Goal: Task Accomplishment & Management: Use online tool/utility

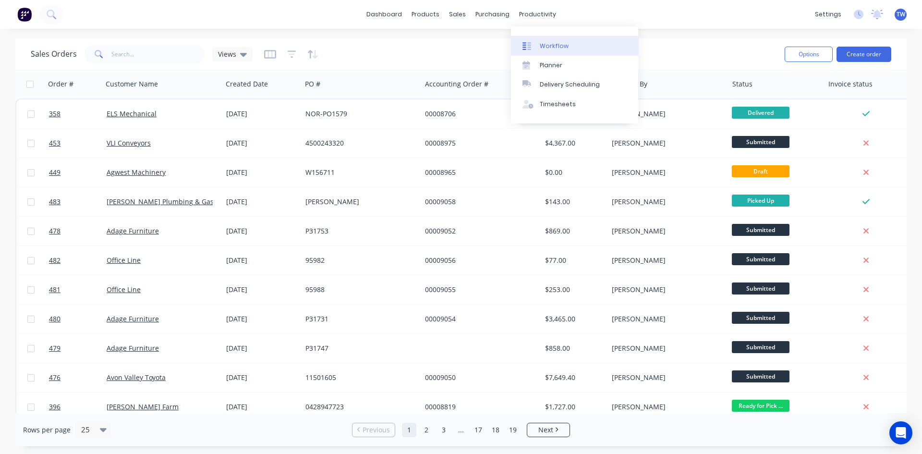
click at [544, 47] on div "Workflow" at bounding box center [554, 46] width 29 height 9
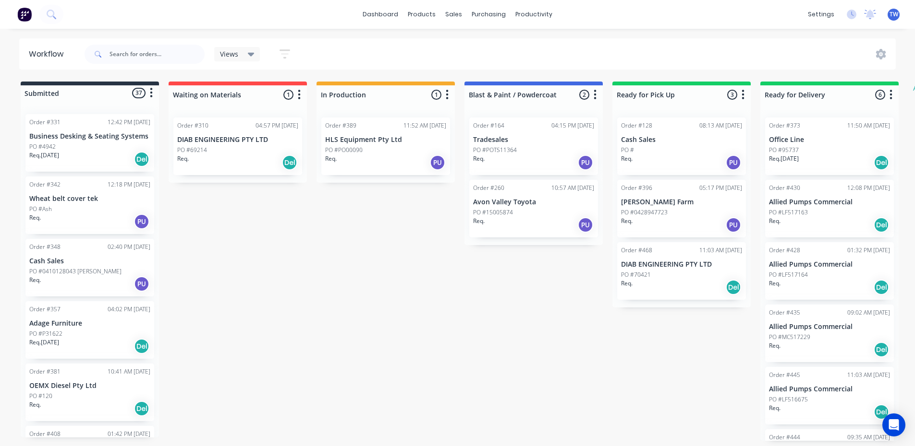
click at [48, 139] on p "Business Desking & Seating Systems" at bounding box center [89, 137] width 121 height 8
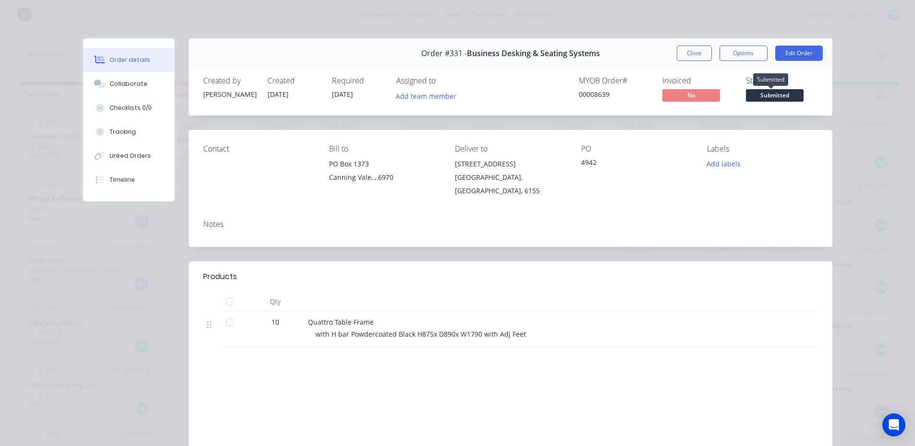
click at [752, 96] on span "Submitted" at bounding box center [775, 95] width 58 height 12
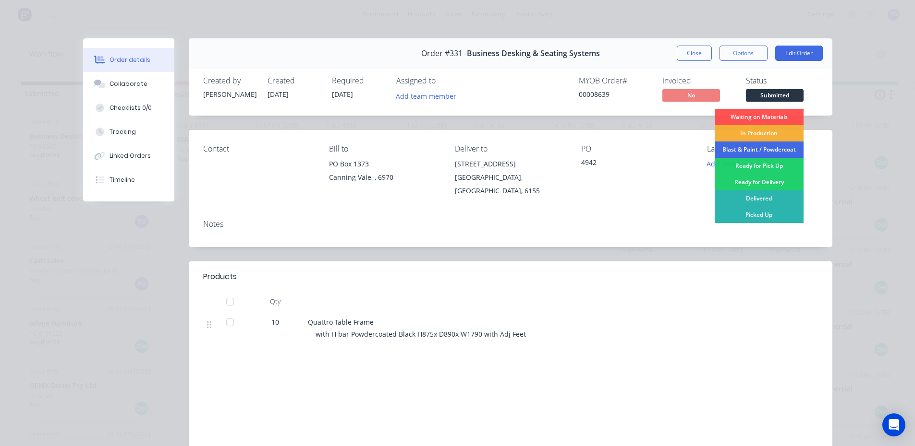
click at [759, 152] on div "Blast & Paint / Powdercoat" at bounding box center [758, 150] width 89 height 16
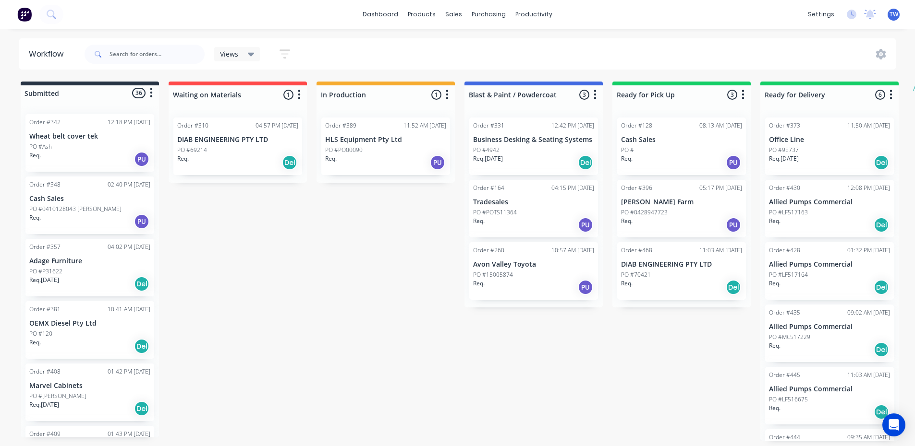
click at [85, 217] on div "Req. PU" at bounding box center [89, 222] width 121 height 16
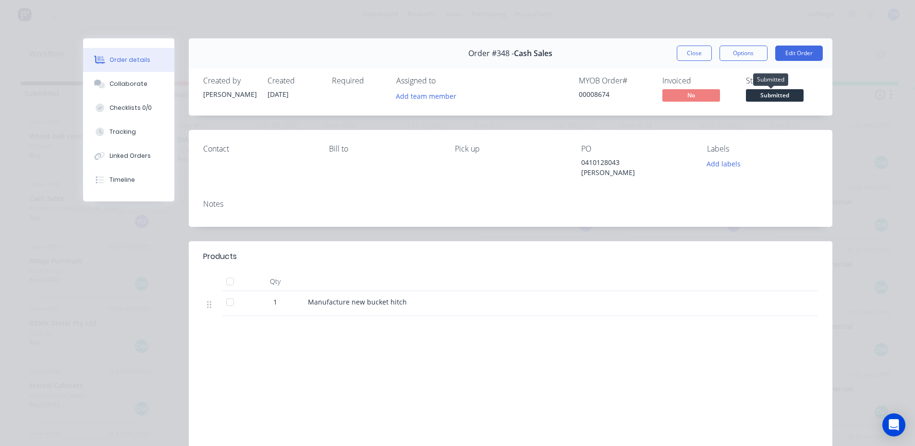
click at [772, 94] on span "Submitted" at bounding box center [775, 95] width 58 height 12
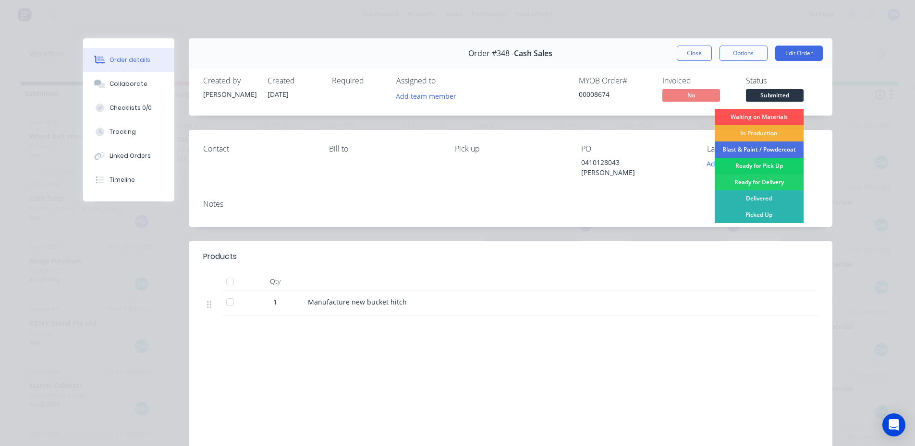
click at [764, 165] on div "Ready for Pick Up" at bounding box center [758, 166] width 89 height 16
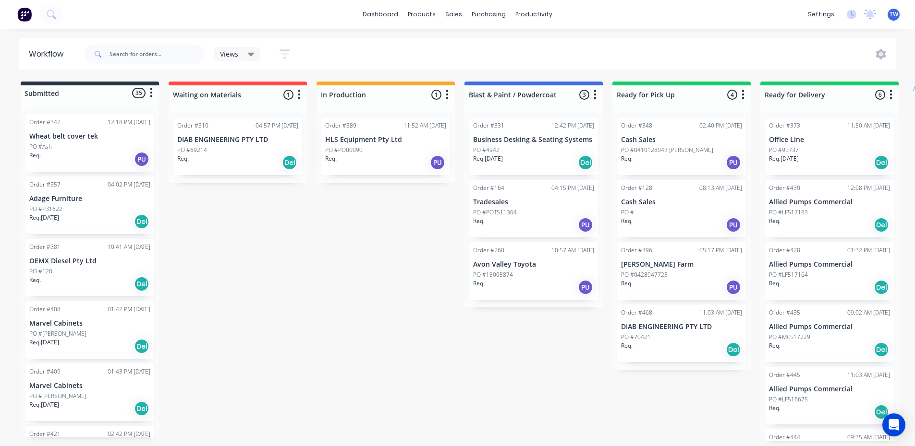
click at [96, 200] on p "Adage Furniture" at bounding box center [89, 199] width 121 height 8
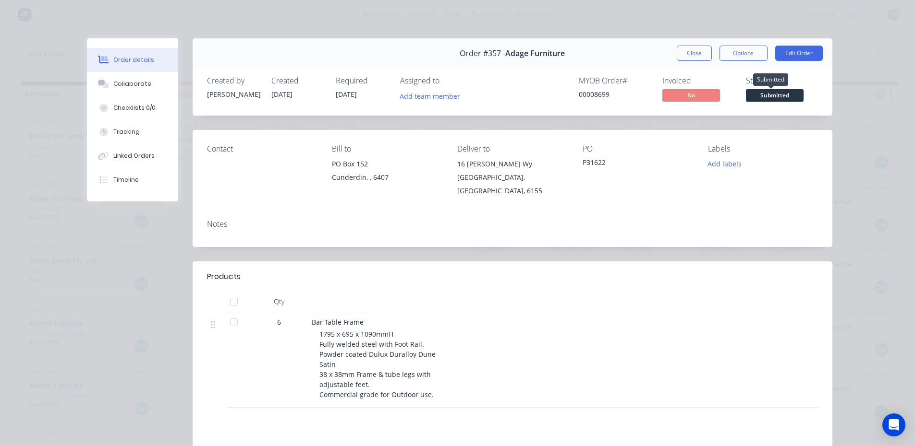
click at [754, 94] on span "Submitted" at bounding box center [775, 95] width 58 height 12
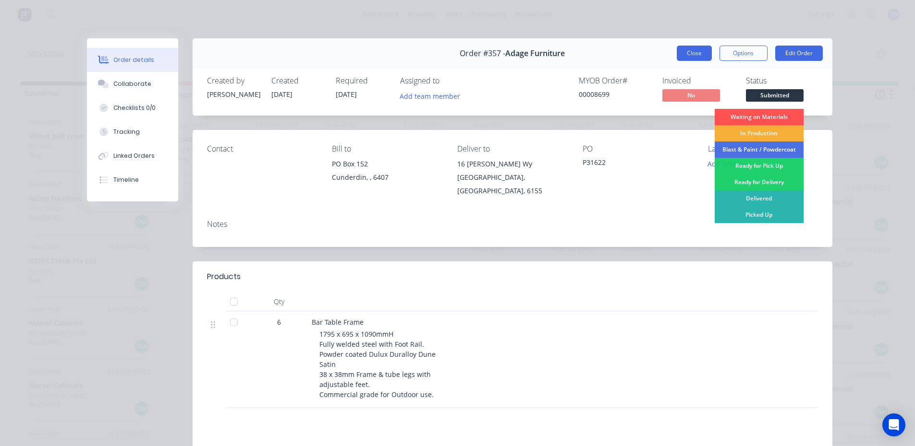
click at [683, 56] on button "Close" at bounding box center [693, 53] width 35 height 15
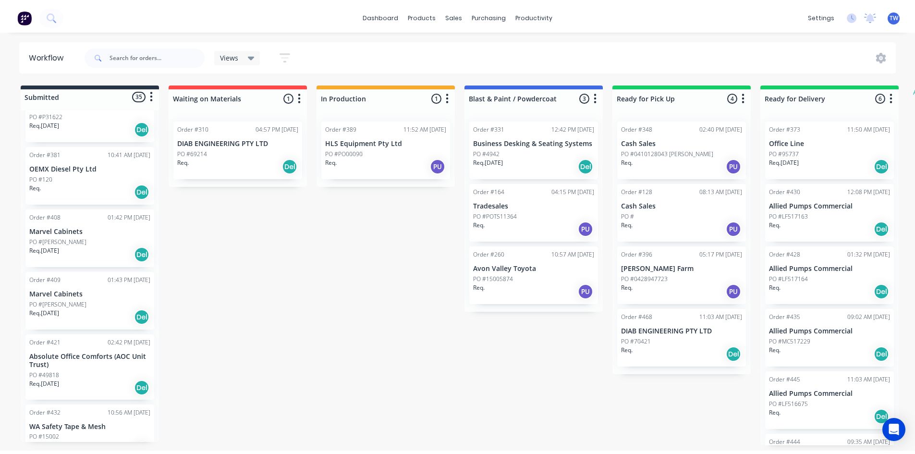
scroll to position [144, 0]
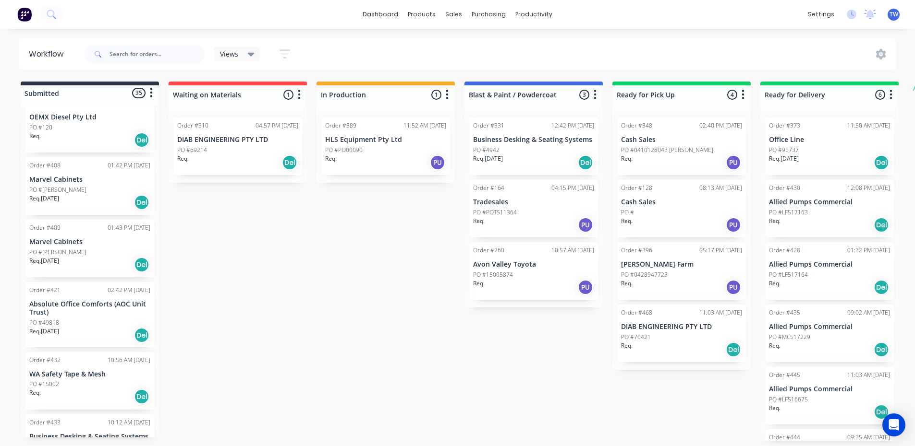
click at [70, 181] on p "Marvel Cabinets" at bounding box center [89, 180] width 121 height 8
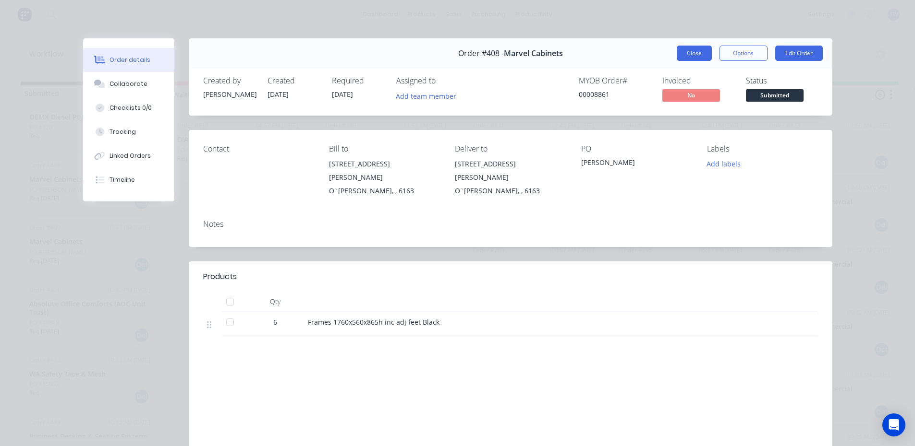
drag, startPoint x: 687, startPoint y: 59, endPoint x: 553, endPoint y: 56, distance: 134.5
click at [687, 58] on button "Close" at bounding box center [693, 53] width 35 height 15
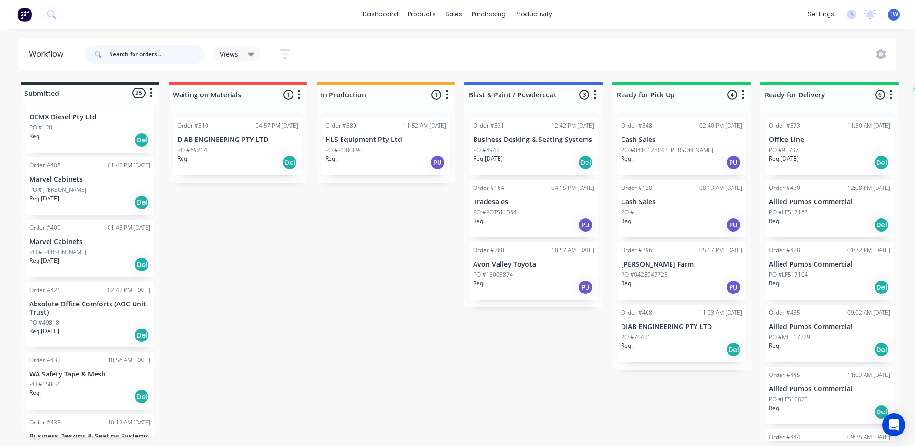
click at [122, 52] on input "text" at bounding box center [156, 54] width 95 height 19
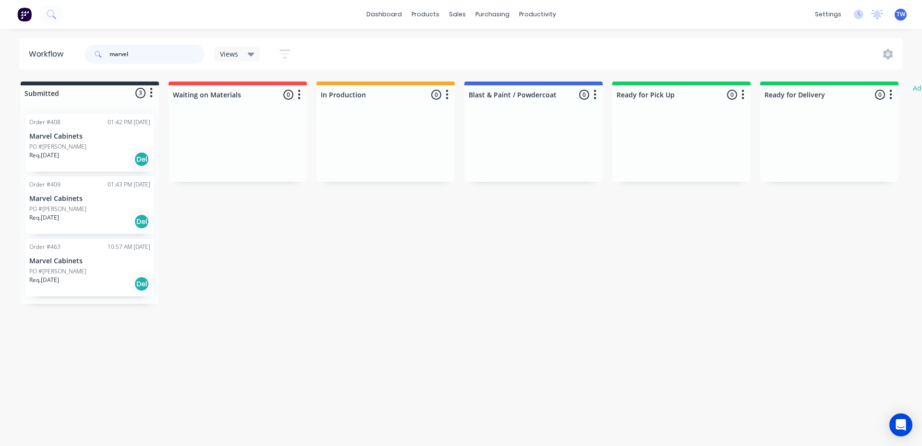
type input "marvel"
click at [72, 151] on div "Req. [DATE] Del" at bounding box center [89, 159] width 121 height 16
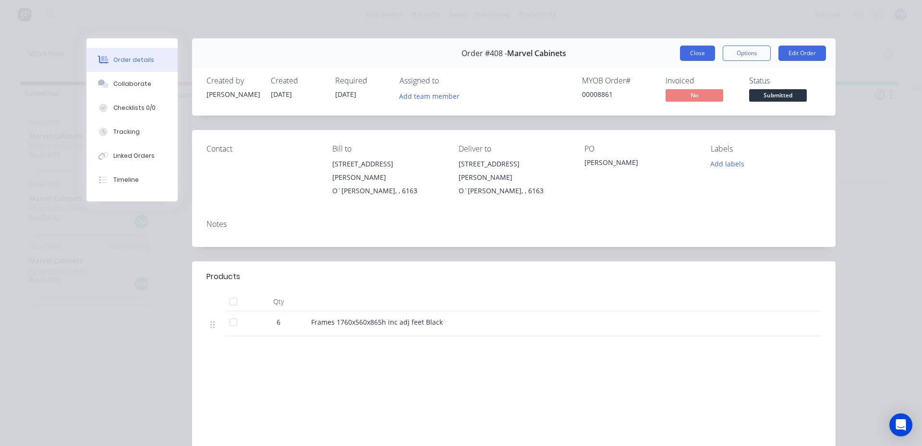
click at [685, 56] on button "Close" at bounding box center [697, 53] width 35 height 15
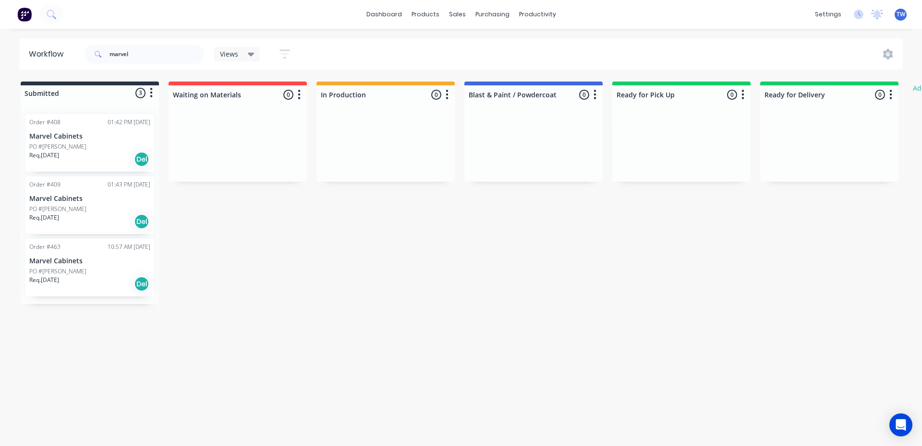
click at [117, 200] on p "Marvel Cabinets" at bounding box center [89, 199] width 121 height 8
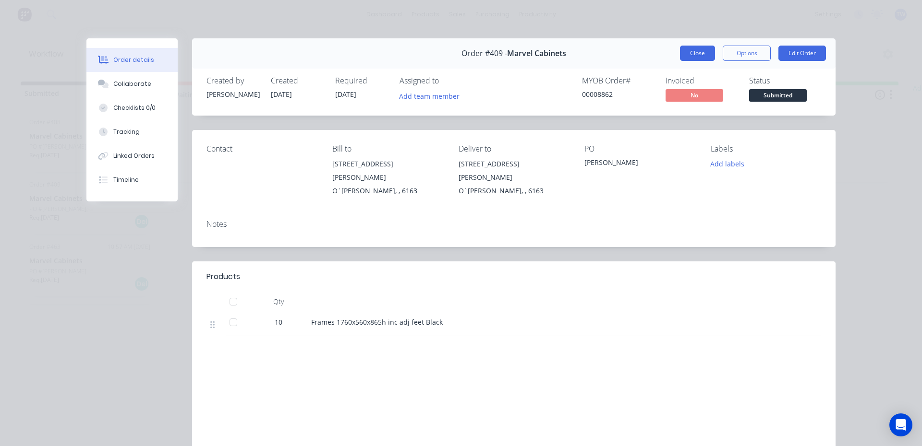
click at [692, 55] on button "Close" at bounding box center [697, 53] width 35 height 15
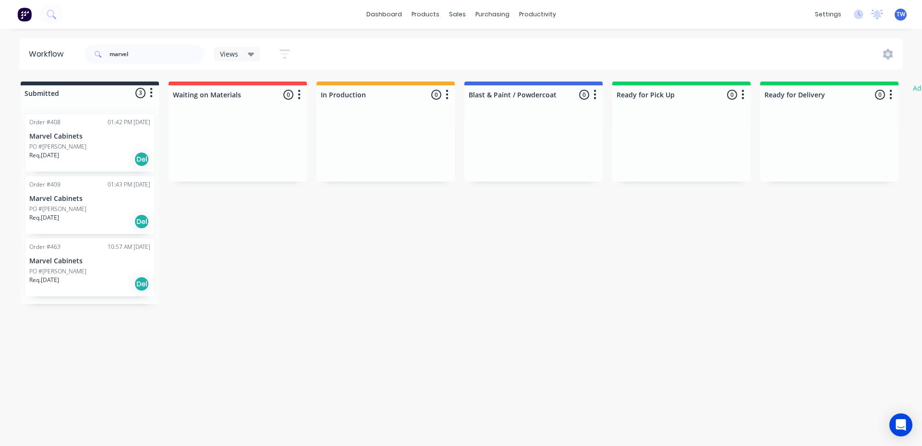
click at [74, 274] on div "PO #[PERSON_NAME]" at bounding box center [89, 271] width 121 height 9
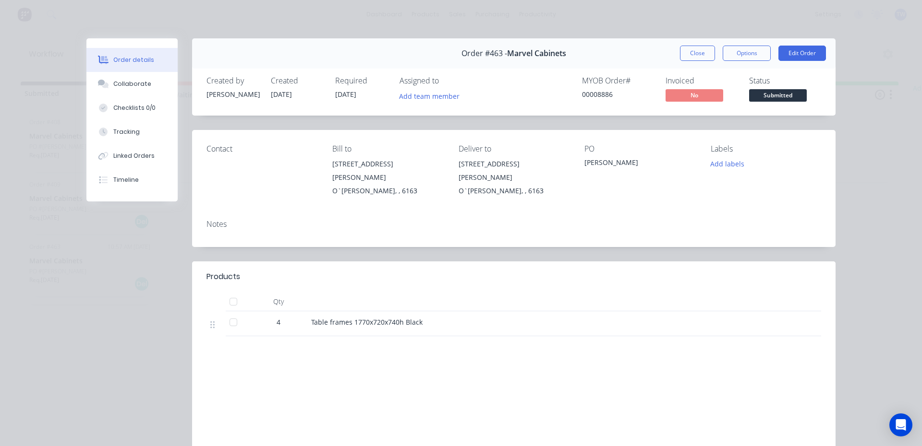
click at [701, 57] on button "Close" at bounding box center [697, 53] width 35 height 15
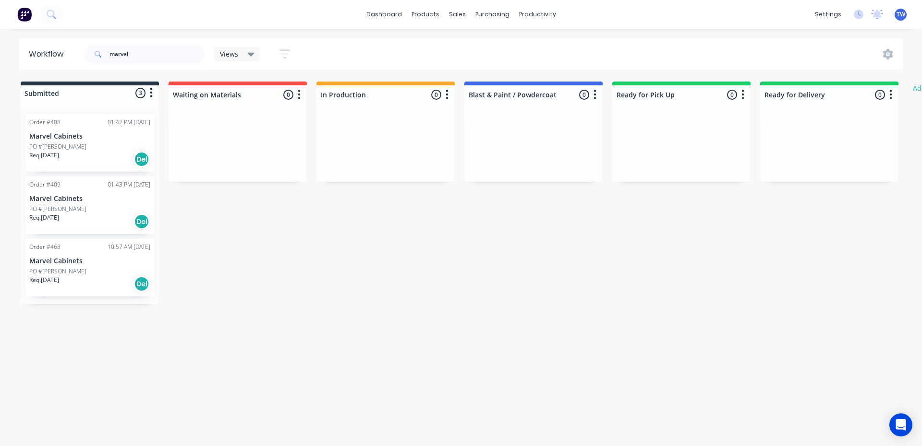
click at [74, 160] on div "Req. [DATE] Del" at bounding box center [89, 159] width 121 height 16
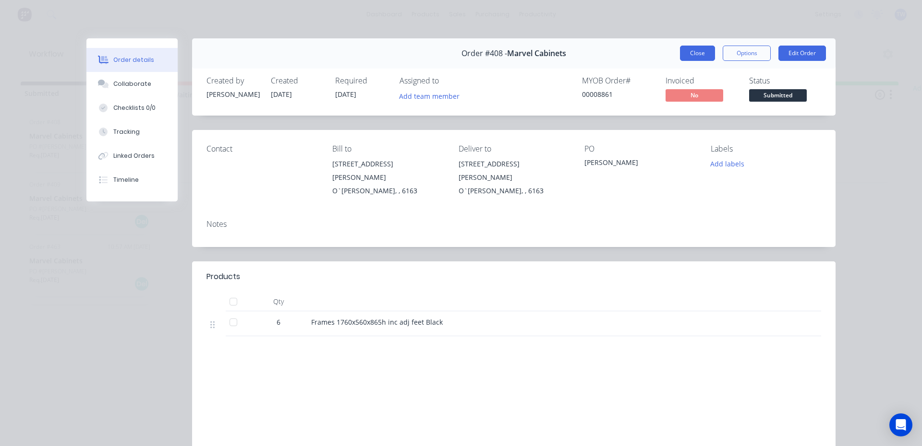
click at [701, 55] on button "Close" at bounding box center [697, 53] width 35 height 15
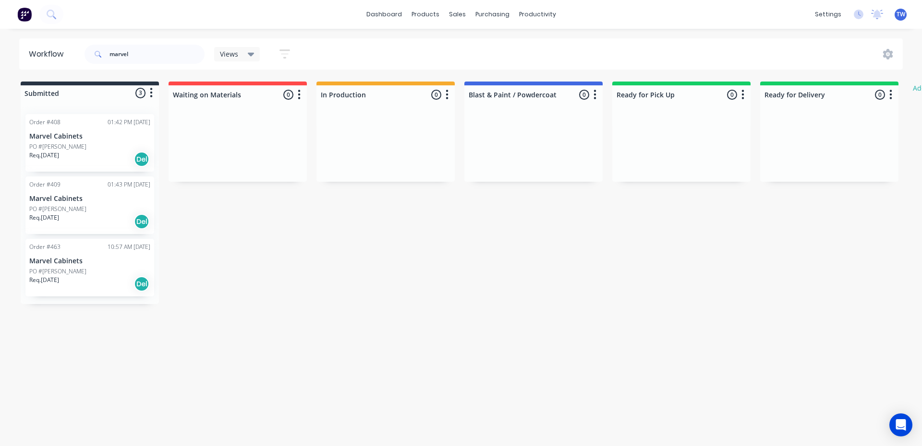
click at [74, 266] on div "Order #463 10:57 AM [DATE] Marvel Cabinets PO #[PERSON_NAME]. [DATE] Del" at bounding box center [89, 268] width 129 height 58
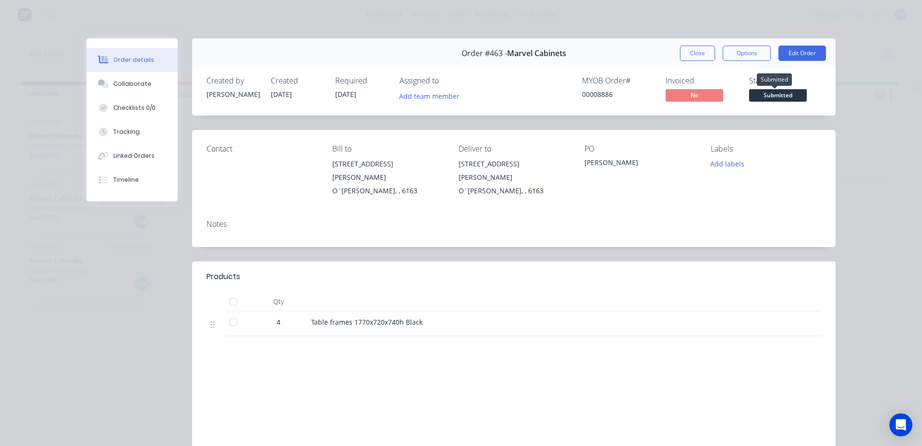
click at [771, 97] on span "Submitted" at bounding box center [778, 95] width 58 height 12
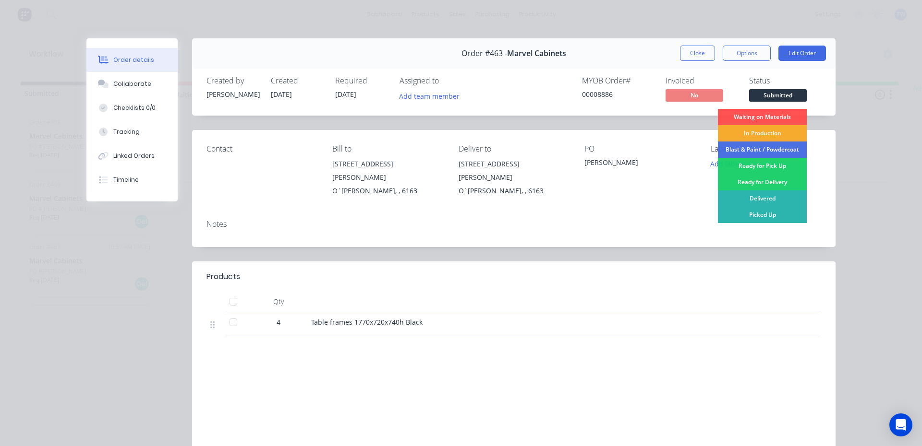
click at [761, 133] on div "In Production" at bounding box center [762, 133] width 89 height 16
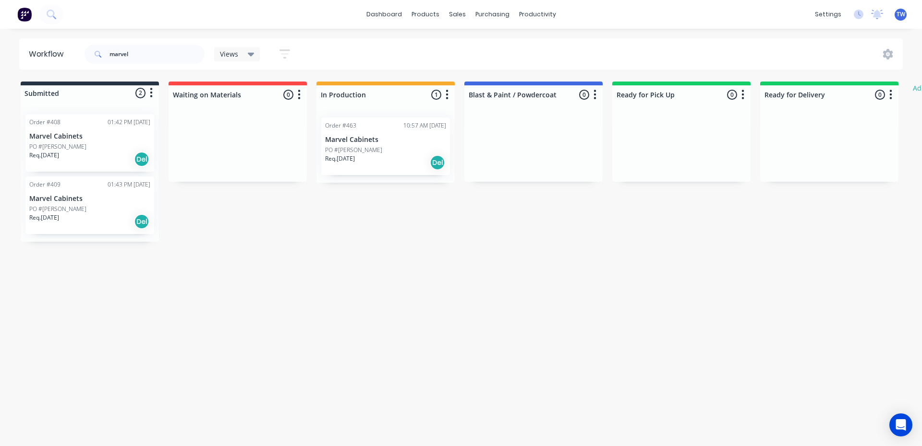
click at [77, 209] on div "PO #[PERSON_NAME]" at bounding box center [89, 209] width 121 height 9
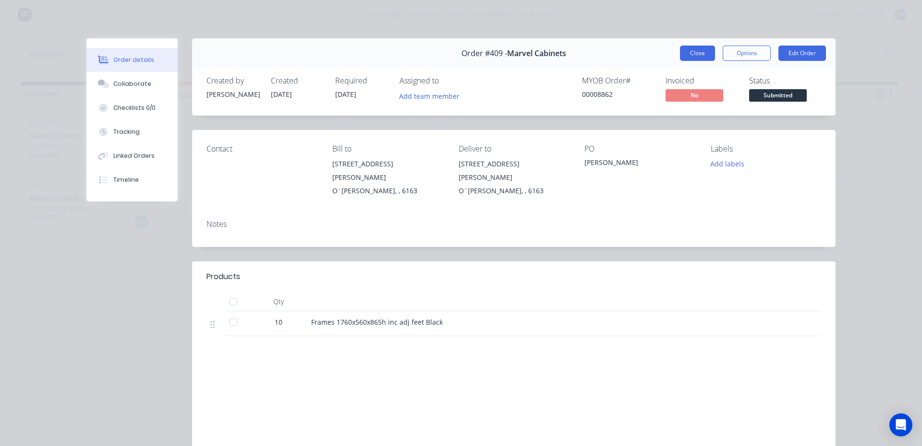
click at [696, 55] on button "Close" at bounding box center [697, 53] width 35 height 15
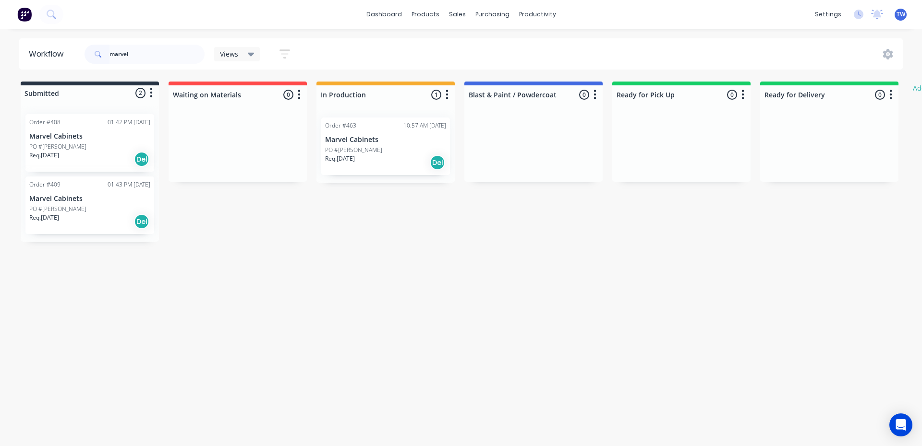
click at [63, 145] on div "PO #[PERSON_NAME]" at bounding box center [89, 147] width 121 height 9
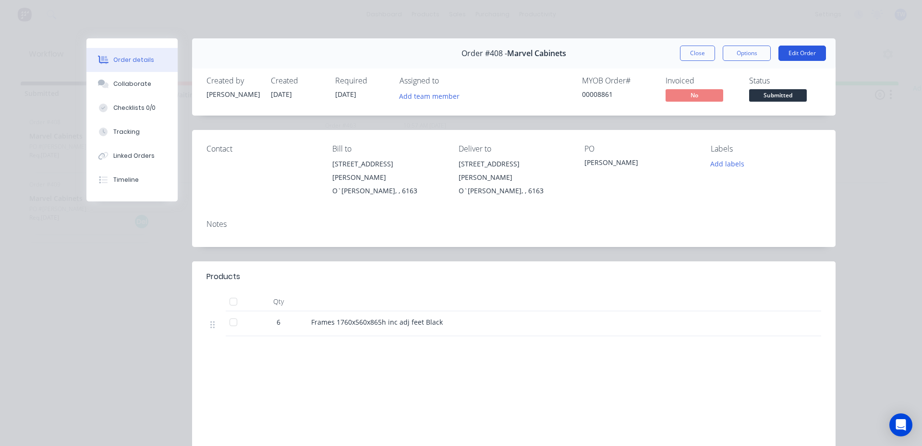
click at [792, 52] on button "Edit Order" at bounding box center [802, 53] width 48 height 15
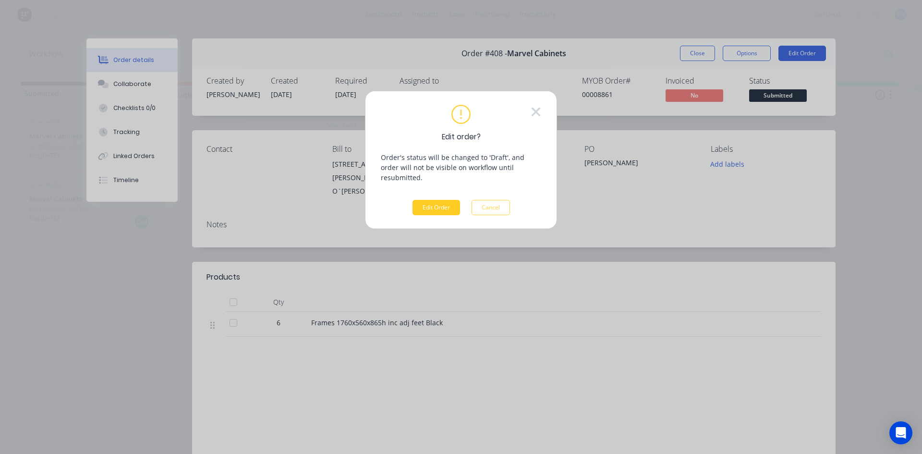
click at [445, 202] on button "Edit Order" at bounding box center [436, 207] width 48 height 15
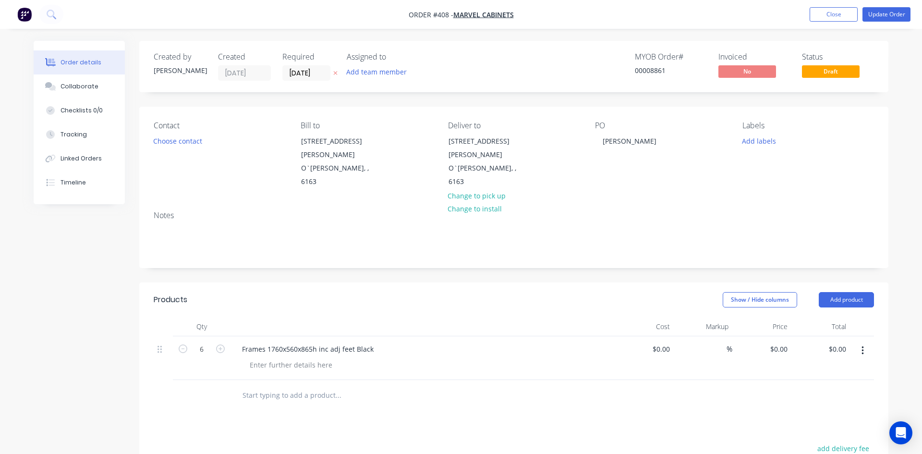
type input "$255.00"
type input "$1,530.00"
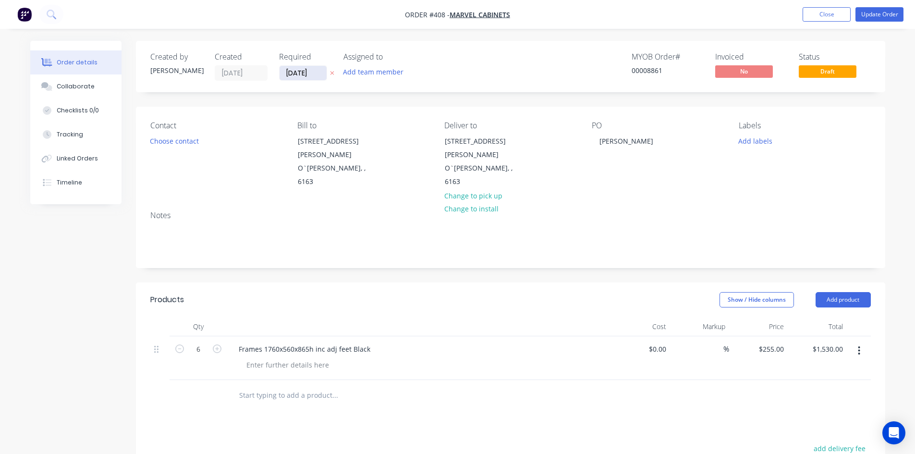
click at [307, 73] on input "[DATE]" at bounding box center [302, 73] width 47 height 14
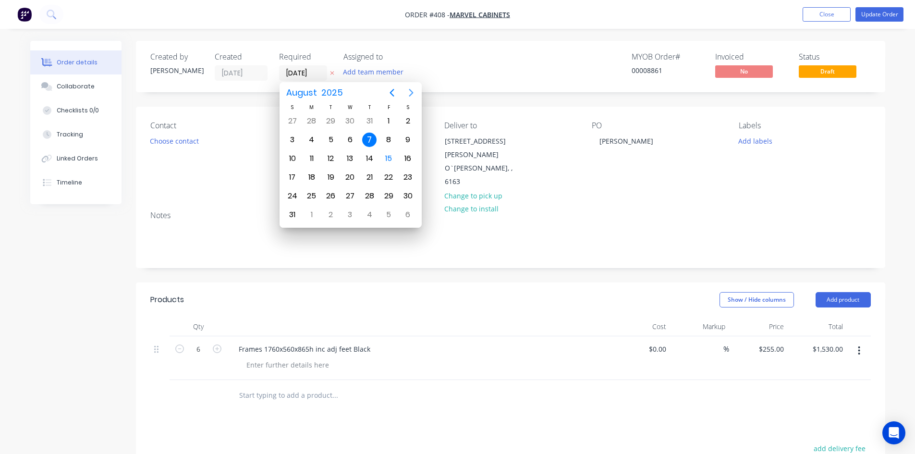
click at [410, 90] on icon "Next page" at bounding box center [411, 93] width 4 height 8
click at [385, 140] on div "7" at bounding box center [388, 140] width 14 height 14
type input "[DATE]"
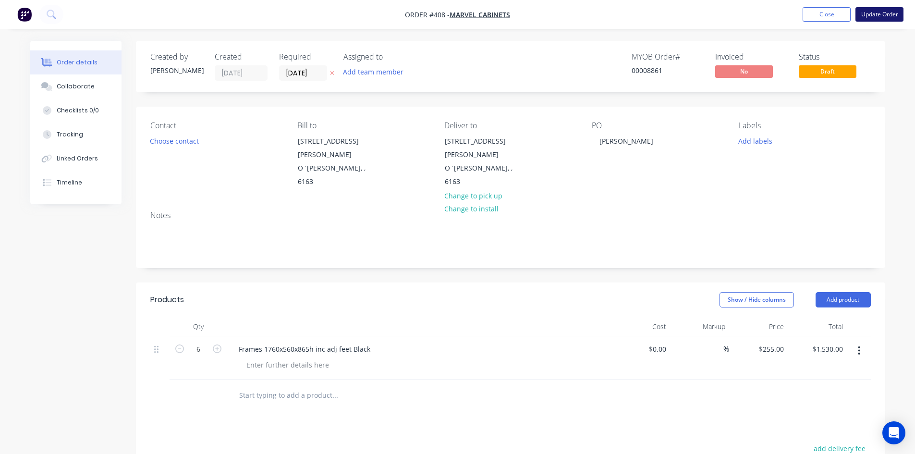
click at [885, 13] on button "Update Order" at bounding box center [879, 14] width 48 height 14
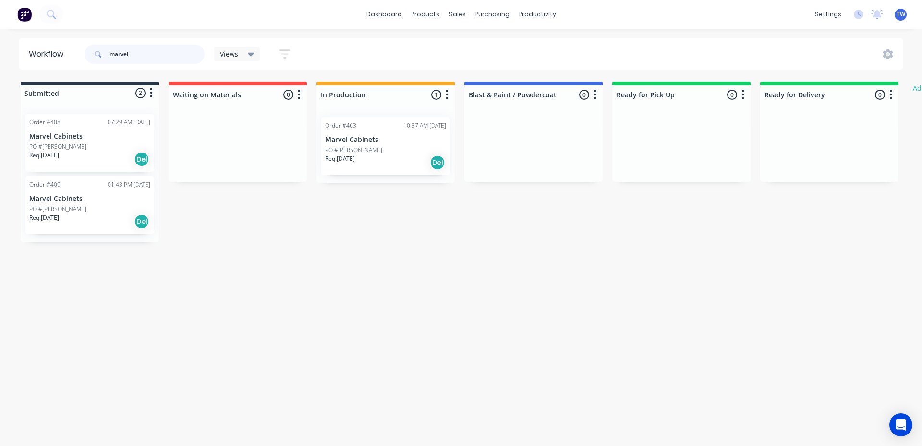
click at [144, 54] on input "marvel" at bounding box center [156, 54] width 95 height 19
type input "m"
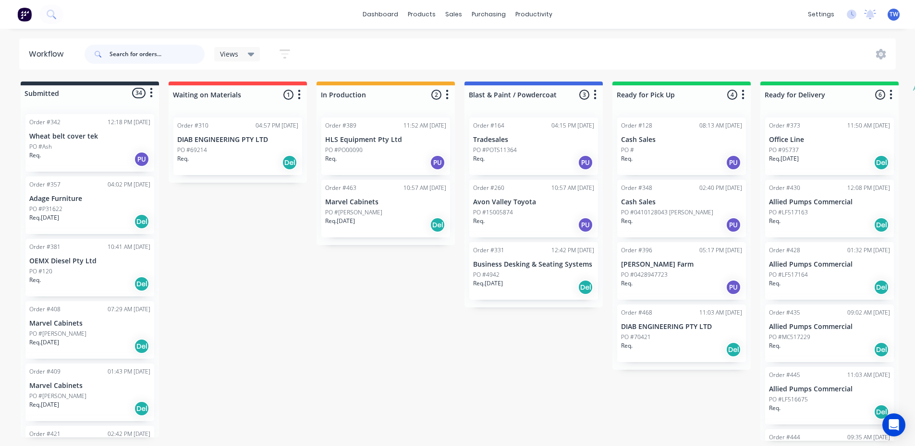
click at [114, 51] on input "text" at bounding box center [156, 54] width 95 height 19
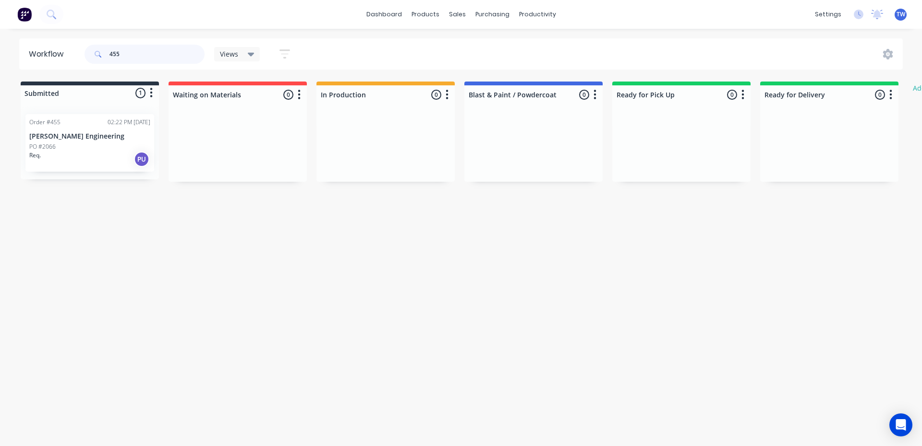
type input "455"
click at [95, 153] on div "Req. PU" at bounding box center [89, 159] width 121 height 16
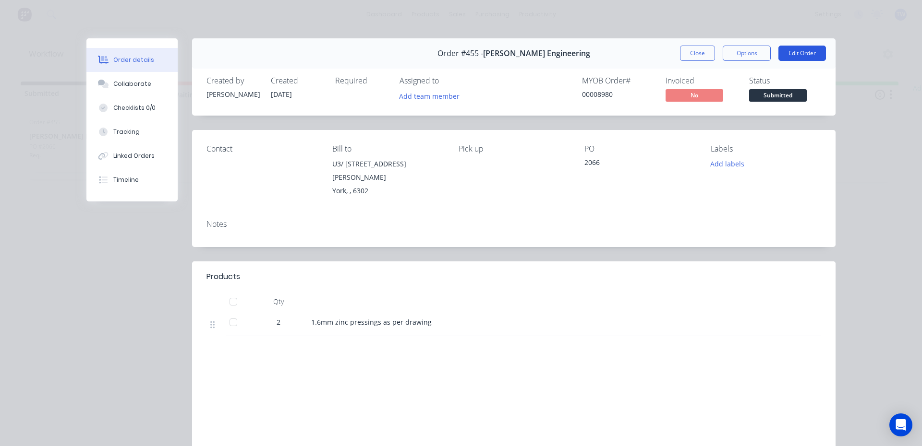
click at [795, 53] on button "Edit Order" at bounding box center [802, 53] width 48 height 15
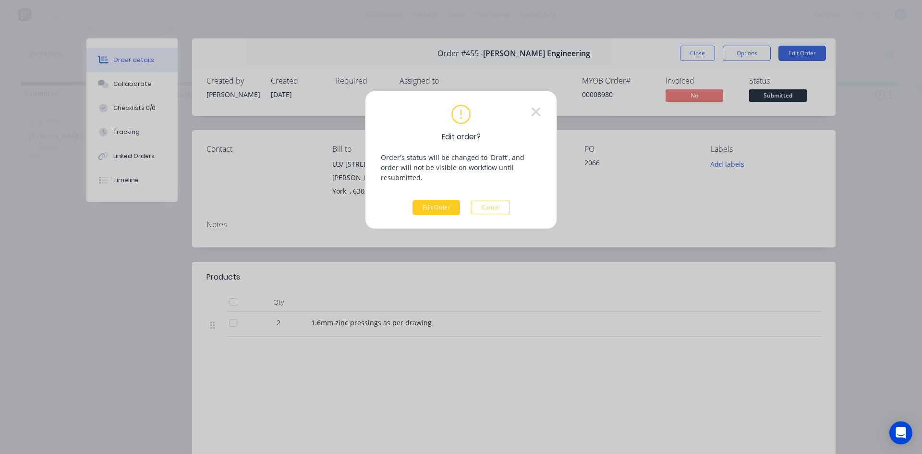
click at [448, 200] on button "Edit Order" at bounding box center [436, 207] width 48 height 15
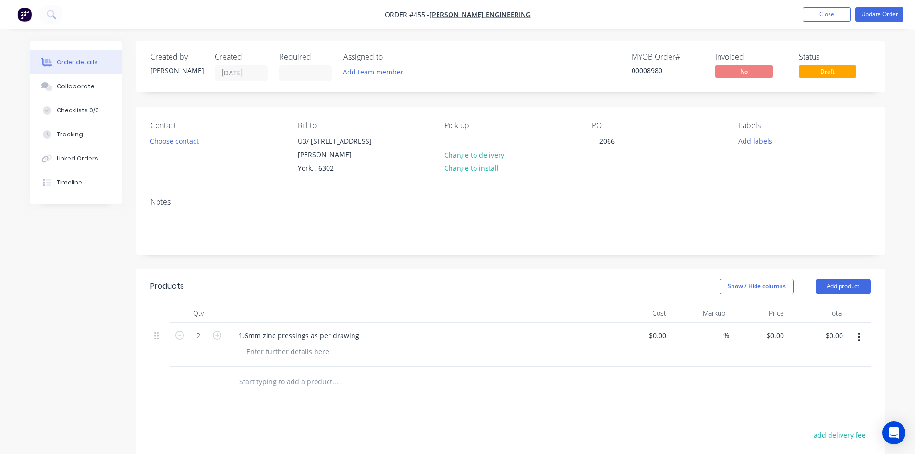
type input "$590.00"
type input "$1,180.00"
click at [887, 14] on button "Update Order" at bounding box center [879, 14] width 48 height 14
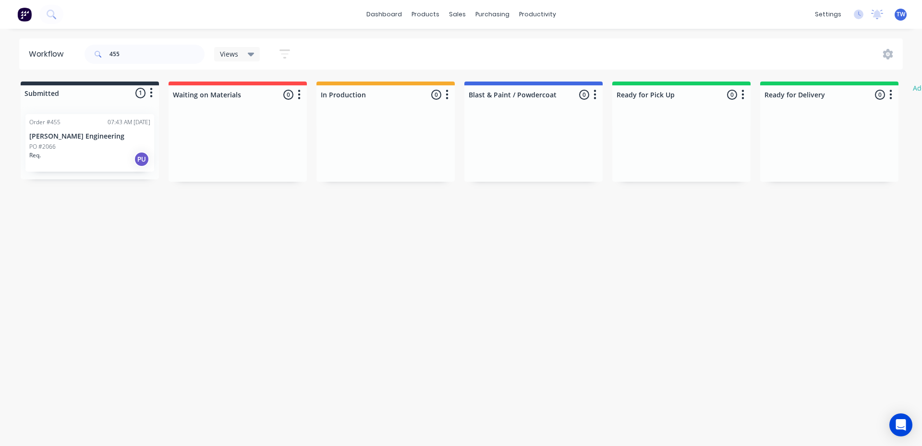
click at [76, 154] on div "Req. PU" at bounding box center [89, 159] width 121 height 16
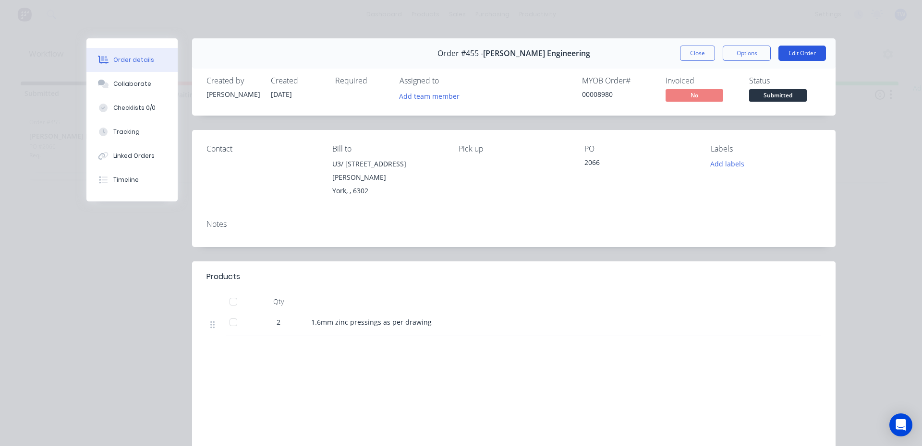
click at [798, 55] on button "Edit Order" at bounding box center [802, 53] width 48 height 15
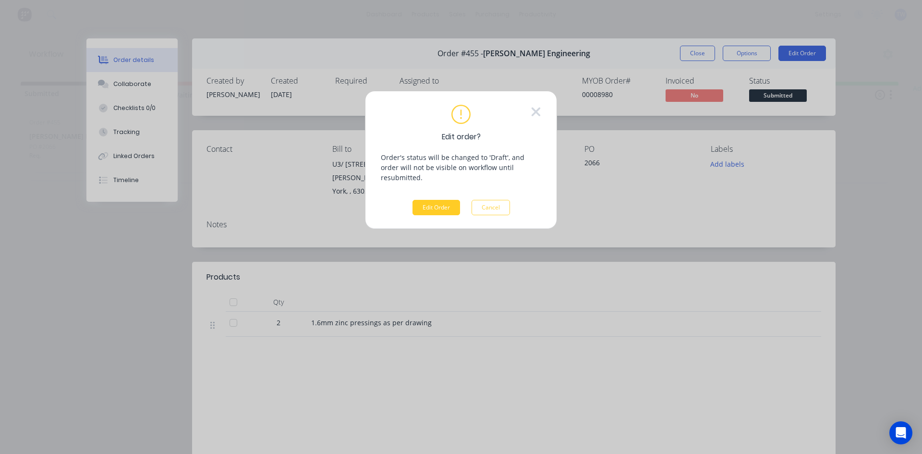
click at [444, 202] on button "Edit Order" at bounding box center [436, 207] width 48 height 15
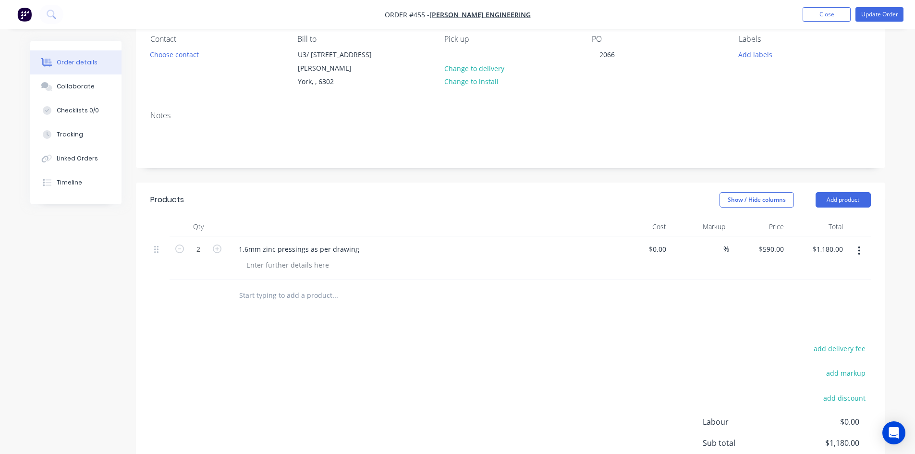
scroll to position [96, 0]
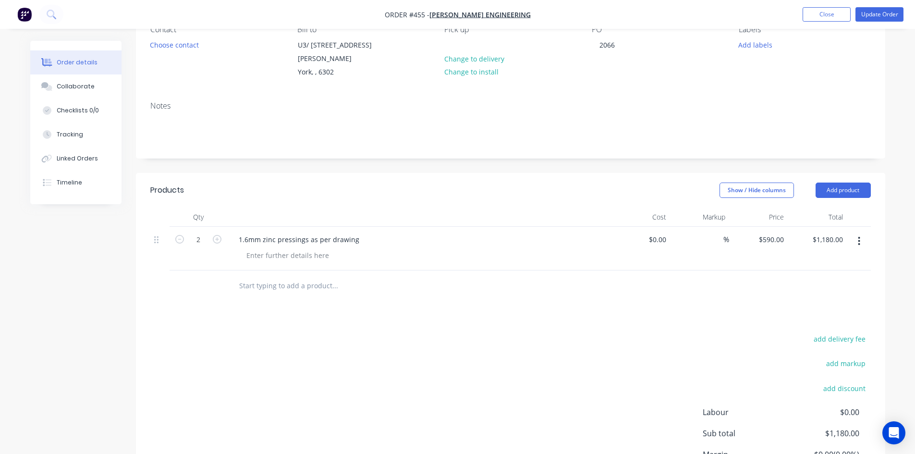
click at [365, 232] on div "1.6mm zinc pressings as per drawing" at bounding box center [419, 239] width 376 height 14
click at [357, 232] on div "1.6mm zinc pressings as per drawing" at bounding box center [299, 239] width 136 height 14
click at [825, 182] on button "Add product" at bounding box center [842, 189] width 55 height 15
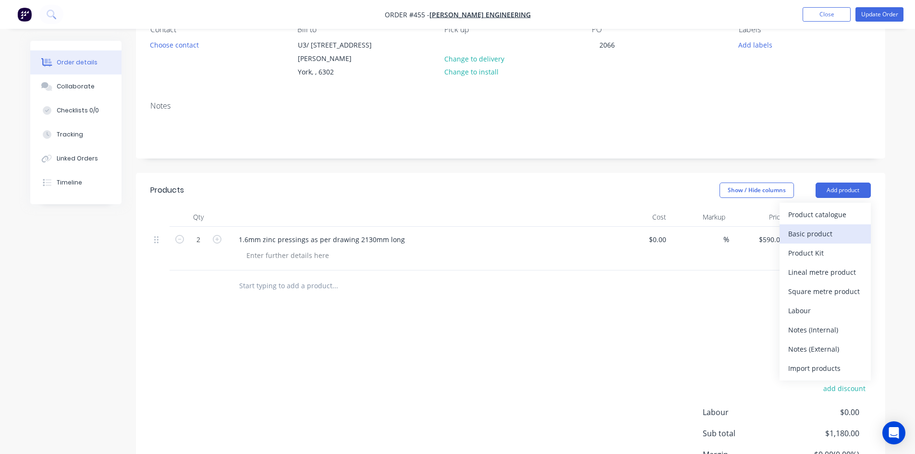
click at [814, 227] on div "Basic product" at bounding box center [825, 234] width 74 height 14
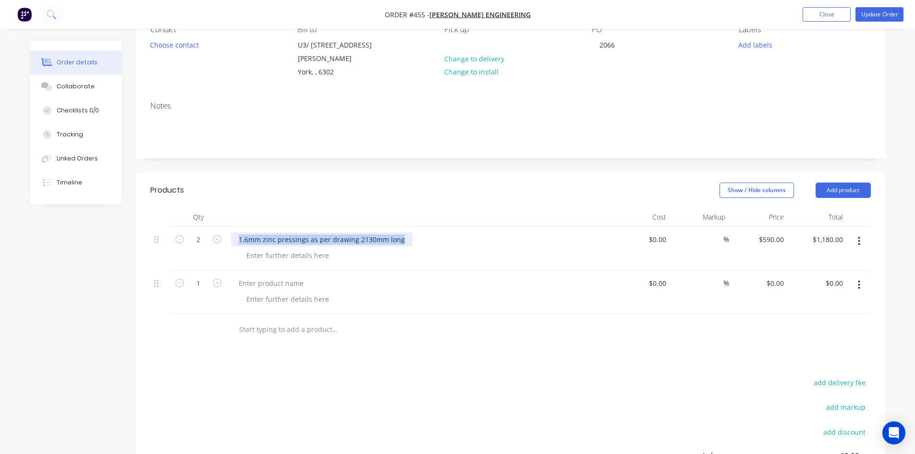
drag, startPoint x: 398, startPoint y: 230, endPoint x: 236, endPoint y: 232, distance: 162.8
click at [236, 232] on div "1.6mm zinc pressings as per drawing 2130mm long" at bounding box center [321, 239] width 181 height 14
copy div "1.6mm zinc pressings as per drawing 2130mm long"
click at [271, 276] on div at bounding box center [271, 283] width 80 height 14
paste div
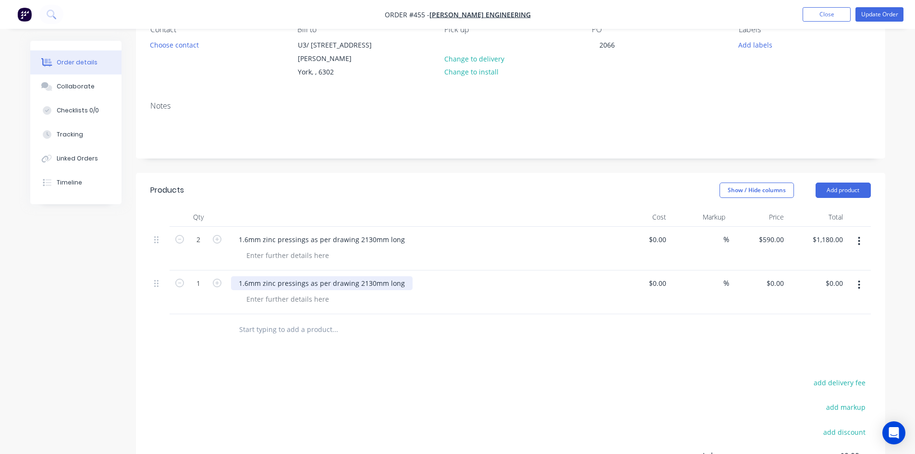
click at [372, 276] on div "1.6mm zinc pressings as per drawing 2130mm long" at bounding box center [321, 283] width 181 height 14
click at [770, 273] on div "0 $0.00" at bounding box center [758, 292] width 59 height 44
type input "$125.00"
click at [854, 182] on button "Add product" at bounding box center [842, 189] width 55 height 15
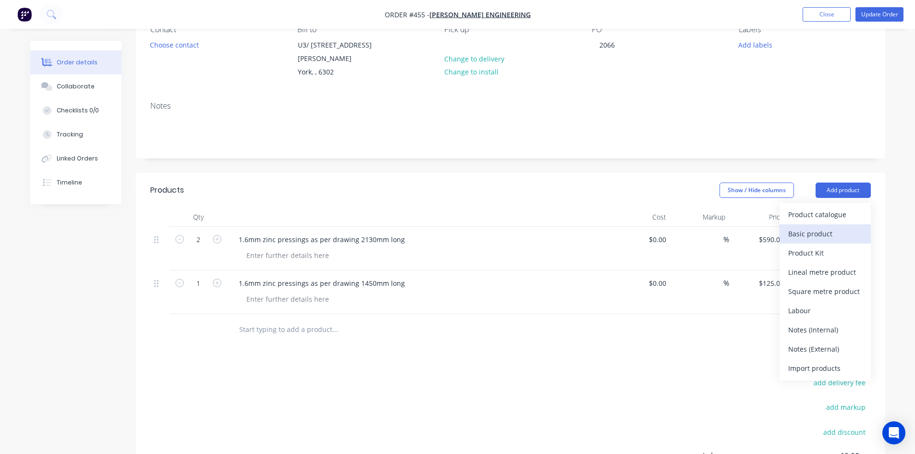
click at [828, 227] on div "Basic product" at bounding box center [825, 234] width 74 height 14
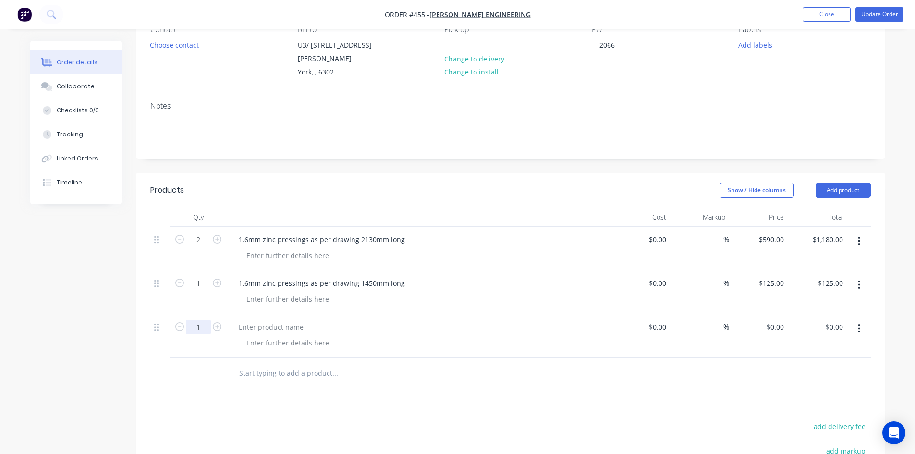
click at [205, 247] on input "1" at bounding box center [198, 239] width 25 height 14
type input "2"
click at [252, 321] on div at bounding box center [271, 327] width 80 height 14
paste div
click at [371, 320] on div "1.6mm zinc pressings as per drawing 2130mm long" at bounding box center [321, 327] width 181 height 14
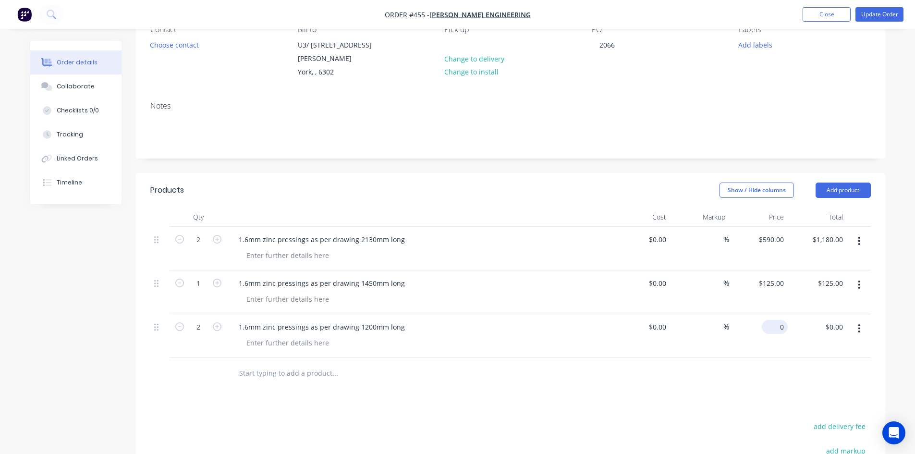
click at [776, 320] on input "0" at bounding box center [776, 327] width 22 height 14
type input "$360.00"
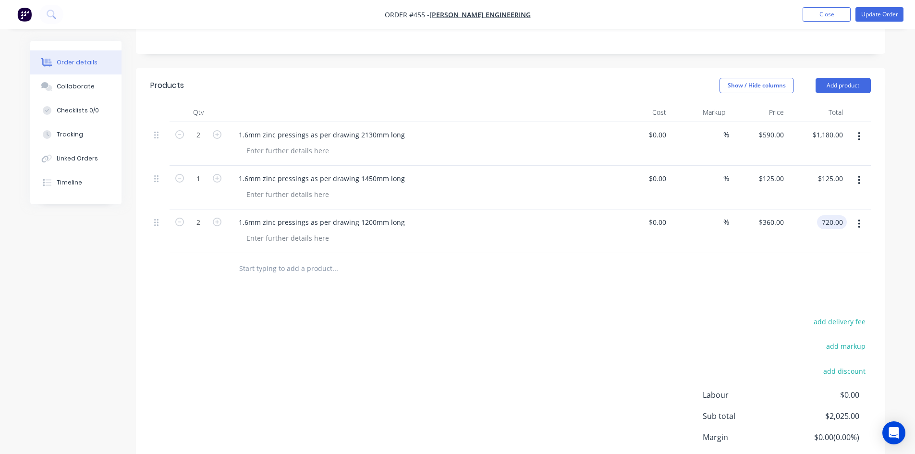
scroll to position [240, 0]
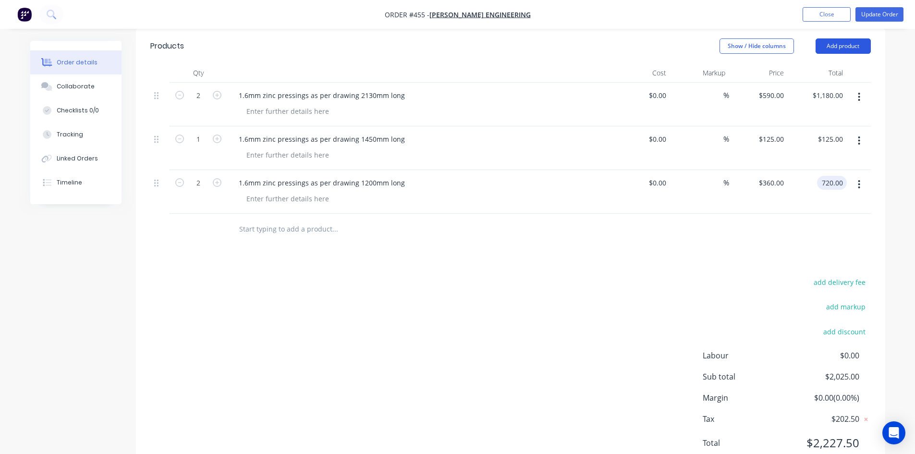
type input "$720.00"
click at [860, 38] on button "Add product" at bounding box center [842, 45] width 55 height 15
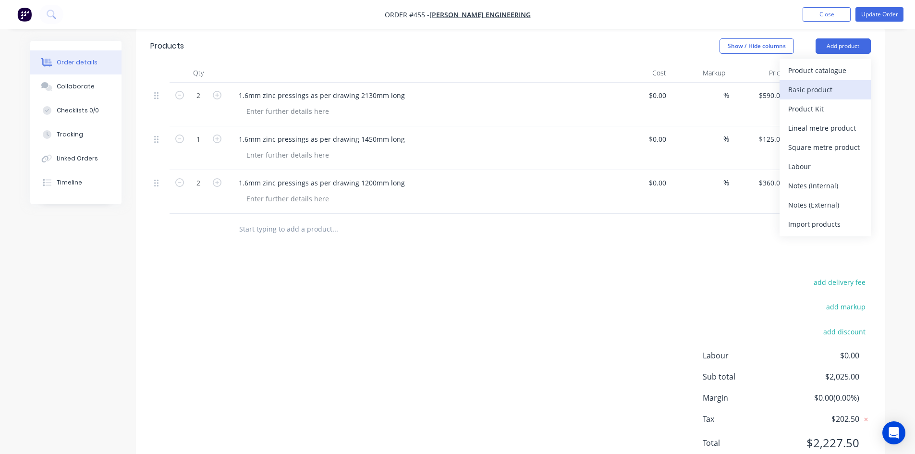
click at [829, 83] on div "Basic product" at bounding box center [825, 90] width 74 height 14
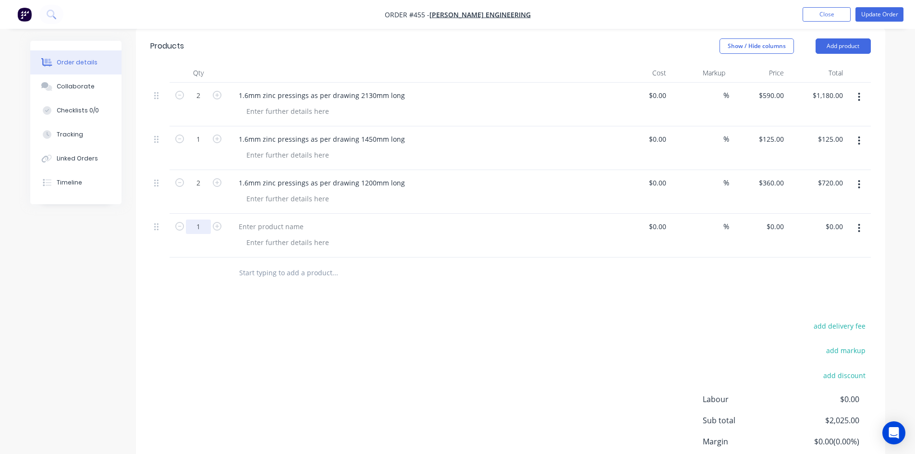
click at [202, 103] on input "1" at bounding box center [198, 95] width 25 height 14
click at [279, 220] on div at bounding box center [271, 226] width 80 height 14
paste div
click at [371, 219] on div "1.6mm zinc pressings as per drawing 2130mm long" at bounding box center [321, 226] width 181 height 14
click at [198, 103] on input "1" at bounding box center [198, 95] width 25 height 14
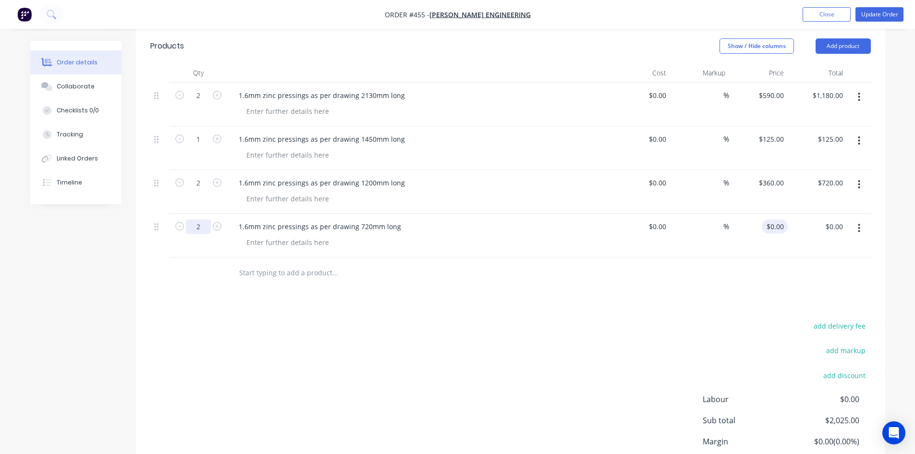
type input "2"
click at [767, 216] on div "0 0" at bounding box center [758, 236] width 59 height 44
type input "$285.00"
type input "$570.00"
click at [833, 38] on button "Add product" at bounding box center [842, 45] width 55 height 15
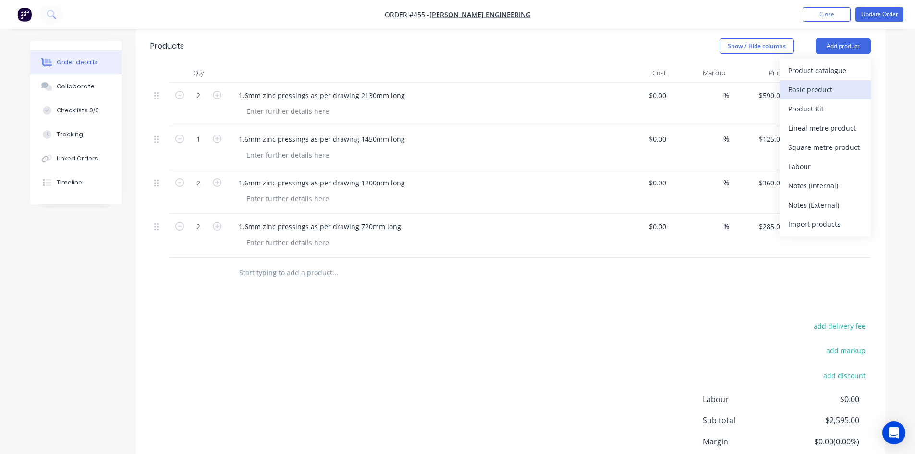
click at [804, 83] on div "Basic product" at bounding box center [825, 90] width 74 height 14
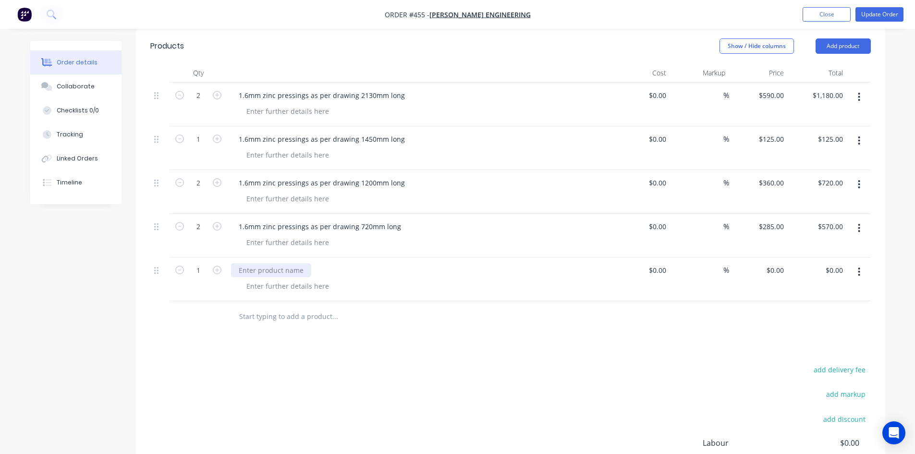
paste div
click at [370, 263] on div "1.6mm zinc pressings as per drawing 2130mm long" at bounding box center [321, 270] width 181 height 14
click at [782, 263] on input "0" at bounding box center [781, 270] width 11 height 14
type input "$110.00"
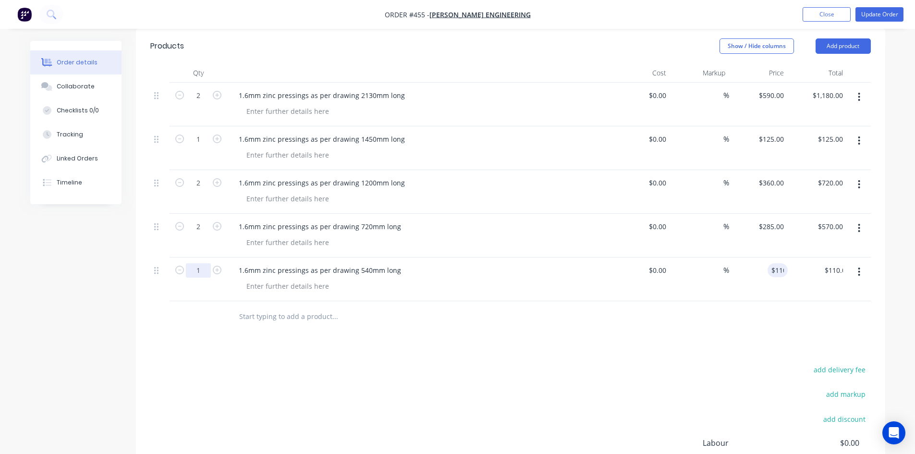
click at [202, 103] on input "1" at bounding box center [198, 95] width 25 height 14
type input "2"
type input "$220.00"
click at [329, 263] on div "1.6mm zinc pressings as per drawing 540mm long" at bounding box center [320, 270] width 178 height 14
click at [758, 348] on div "Products Show / Hide columns Add product Qty Cost Markup Price Total 2 1.6mm zi…" at bounding box center [510, 296] width 749 height 534
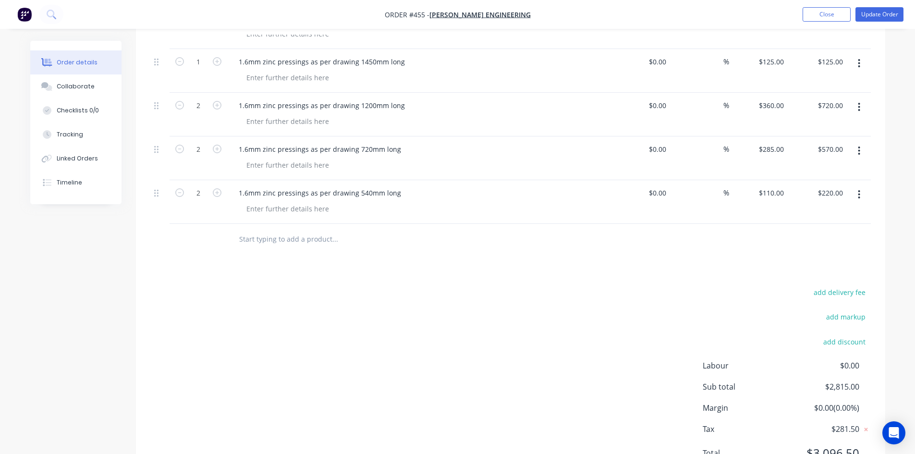
scroll to position [209, 0]
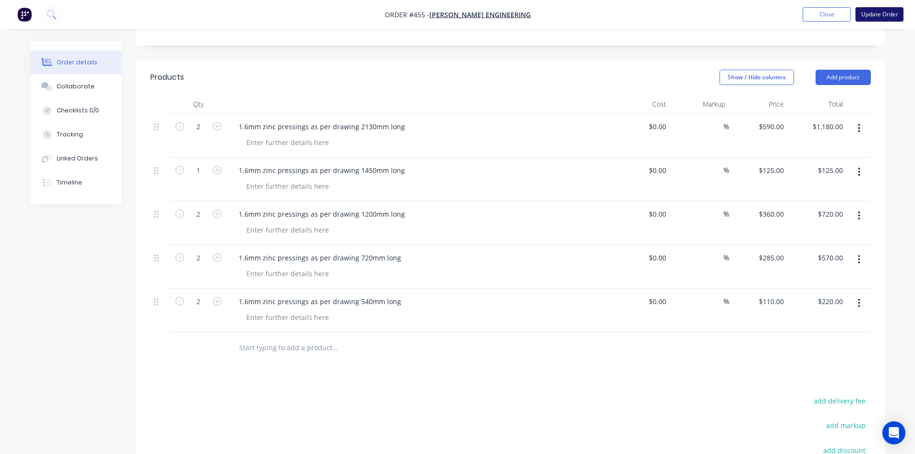
click at [867, 16] on button "Update Order" at bounding box center [879, 14] width 48 height 14
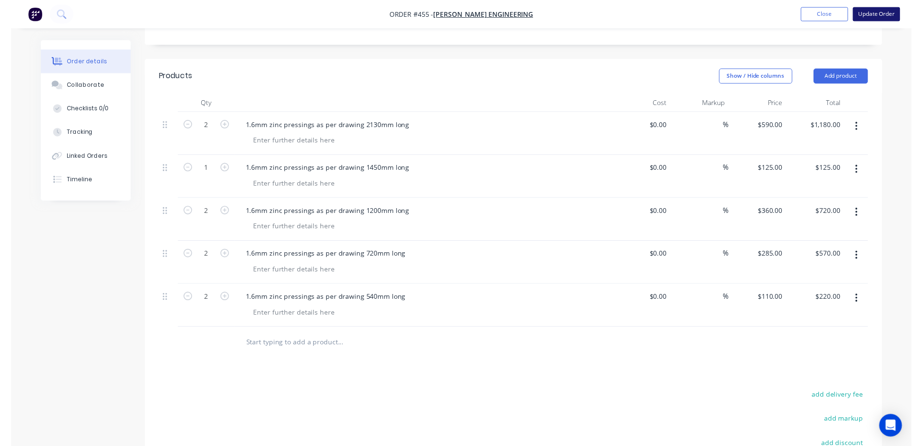
scroll to position [0, 0]
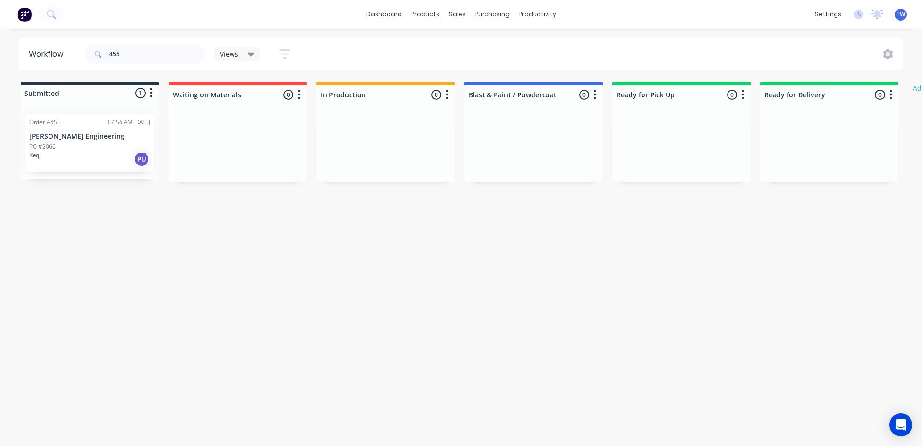
click at [80, 145] on div "PO #2066" at bounding box center [89, 147] width 121 height 9
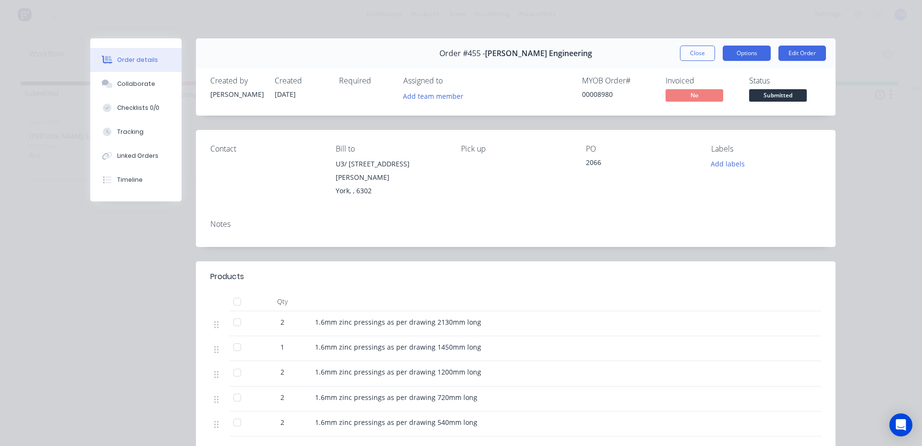
click at [744, 54] on button "Options" at bounding box center [747, 53] width 48 height 15
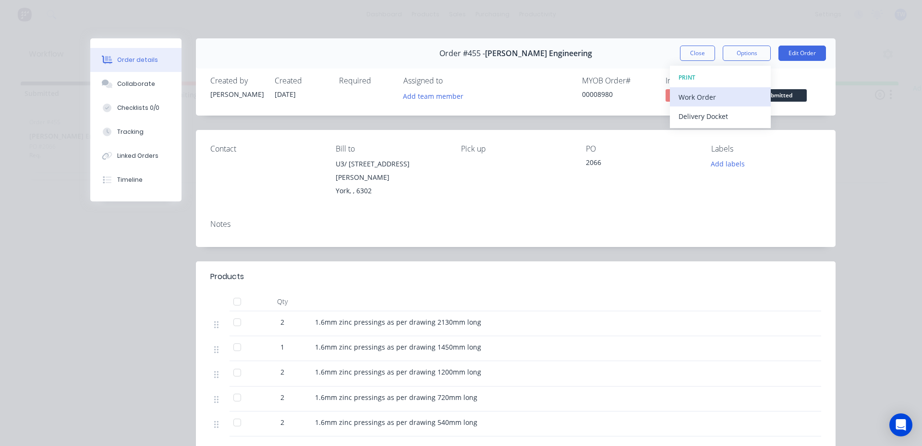
click at [700, 98] on div "Work Order" at bounding box center [720, 97] width 84 height 14
click at [700, 119] on div "Standard" at bounding box center [720, 116] width 84 height 14
